Goal: Obtain resource: Download file/media

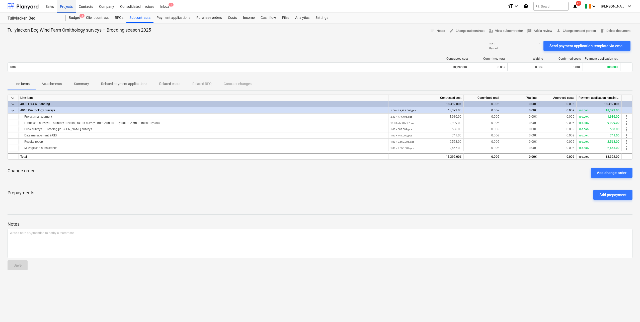
click at [64, 6] on div "Projects" at bounding box center [66, 6] width 19 height 13
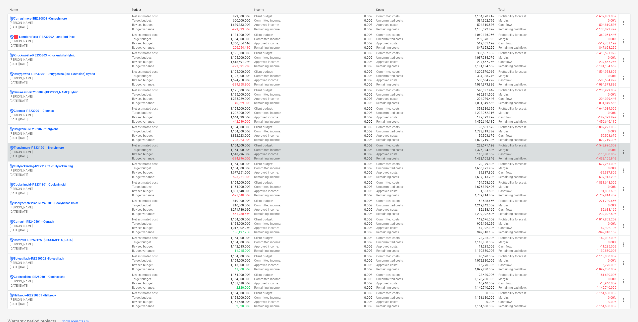
scroll to position [50, 0]
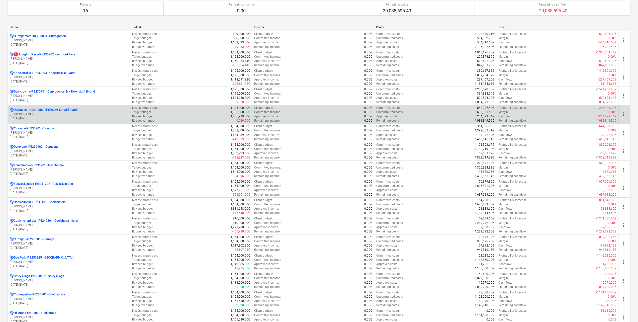
click at [64, 111] on p "DerraWest-IRE230802 - [PERSON_NAME] Hybrid" at bounding box center [46, 110] width 65 height 4
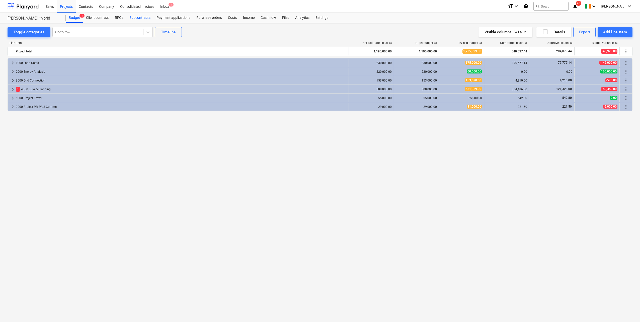
click at [137, 17] on div "Subcontracts" at bounding box center [139, 18] width 27 height 10
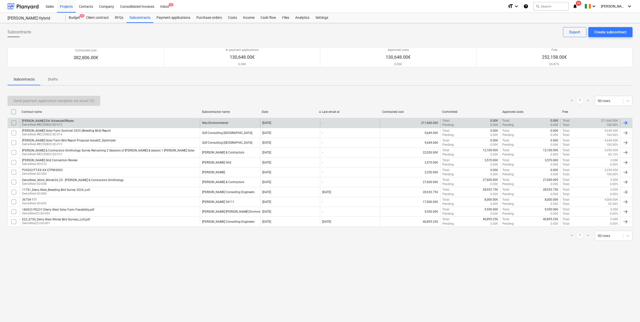
click at [118, 121] on div "[PERSON_NAME] EIA ScheduleOfRates DerraWest-IRE230802-SO-015" at bounding box center [110, 123] width 180 height 9
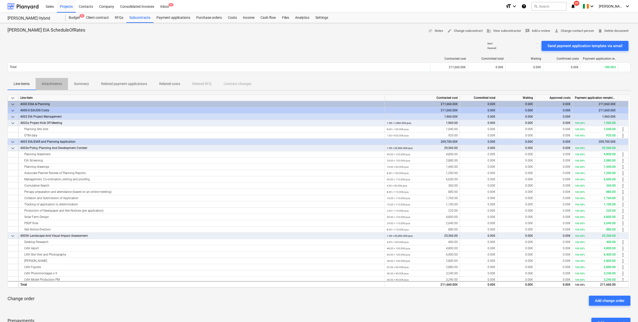
click at [62, 85] on p "Attachments" at bounding box center [52, 83] width 20 height 5
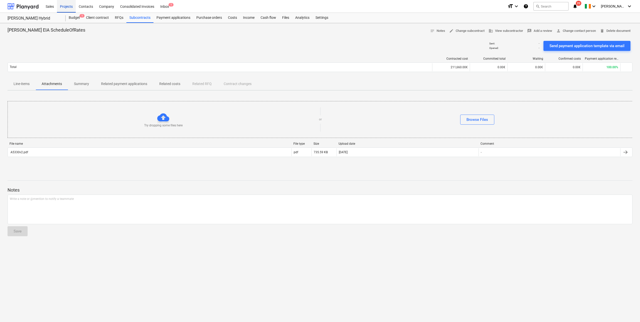
click at [69, 7] on div "Projects" at bounding box center [66, 6] width 19 height 13
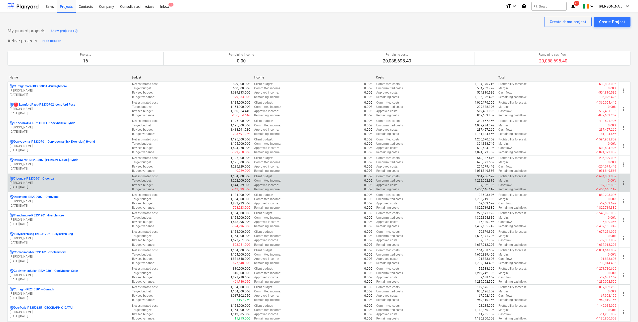
click at [72, 182] on p "[PERSON_NAME]" at bounding box center [69, 183] width 118 height 4
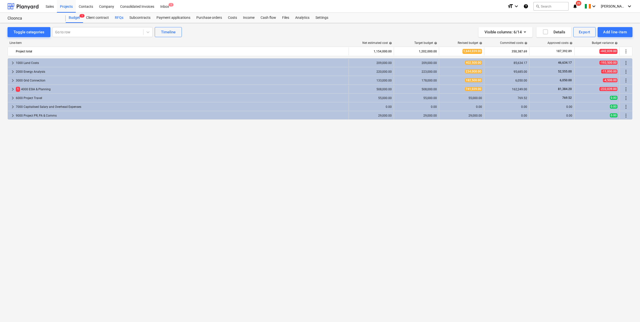
click at [123, 18] on div "RFQs" at bounding box center [119, 18] width 15 height 10
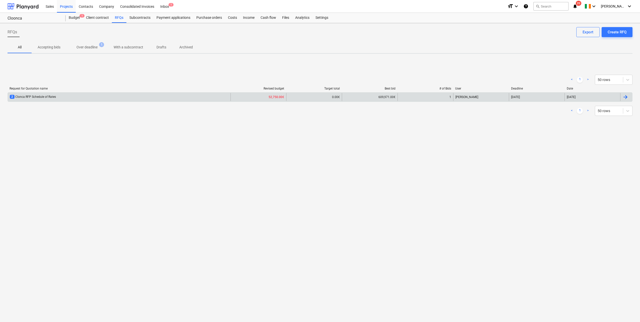
click at [213, 97] on div "2 Clonca RFP Schedule of Rates" at bounding box center [119, 97] width 223 height 8
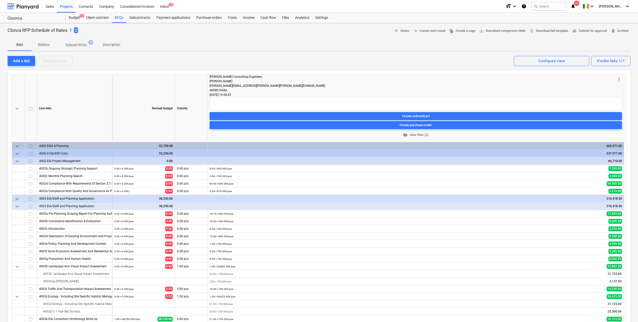
click at [77, 30] on span "2" at bounding box center [76, 30] width 4 height 6
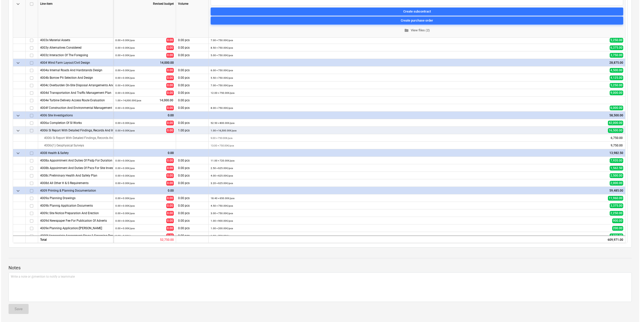
scroll to position [279, 0]
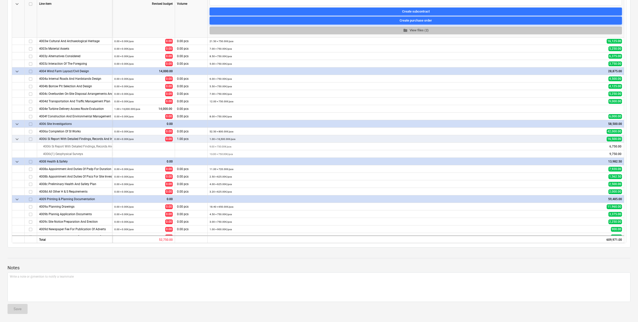
click at [416, 31] on span "folder View files (2)" at bounding box center [416, 31] width 409 height 6
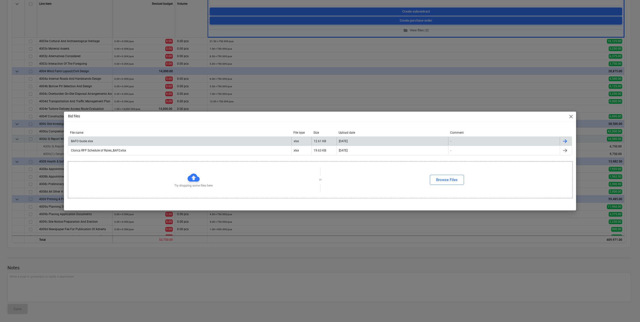
click at [147, 138] on div "BAFO Guide.xlsx" at bounding box center [179, 141] width 223 height 8
